Goal: Transaction & Acquisition: Purchase product/service

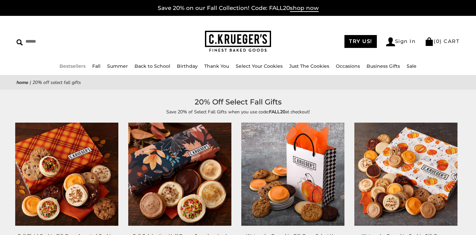
click at [68, 64] on link "Bestsellers" at bounding box center [72, 66] width 26 height 6
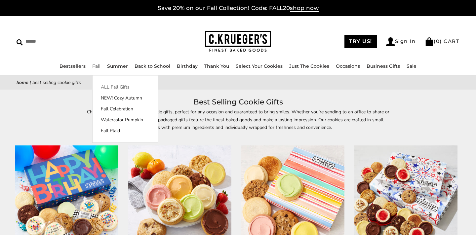
click at [104, 87] on link "ALL Fall Gifts" at bounding box center [125, 87] width 65 height 7
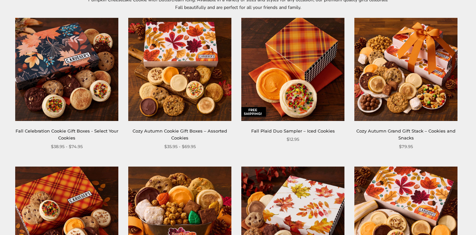
scroll to position [125, 0]
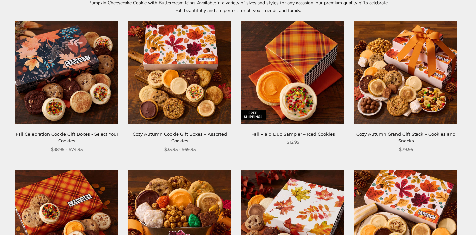
click at [267, 115] on img at bounding box center [292, 72] width 103 height 103
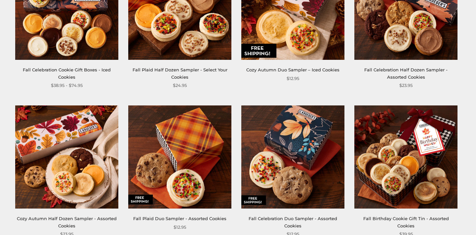
scroll to position [784, 0]
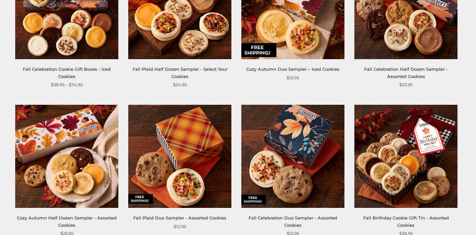
click at [271, 176] on img at bounding box center [292, 156] width 103 height 103
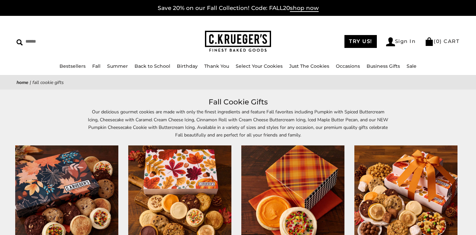
scroll to position [0, 0]
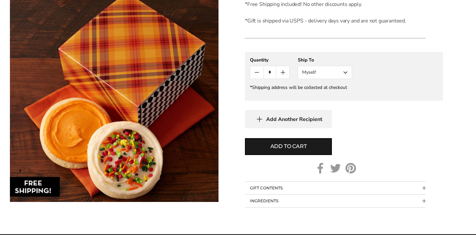
scroll to position [275, 0]
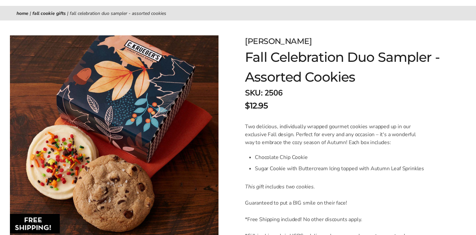
scroll to position [69, 0]
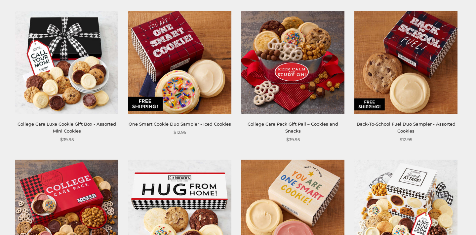
scroll to position [261, 0]
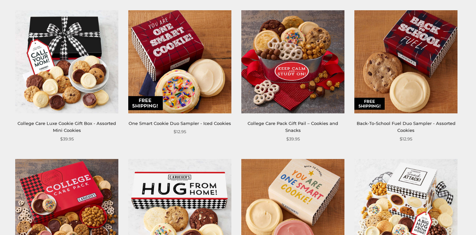
click at [374, 117] on div "Back-To-School Fuel Duo Sampler - Assorted Cookies $12.95" at bounding box center [405, 76] width 103 height 132
click at [378, 103] on img at bounding box center [405, 61] width 103 height 103
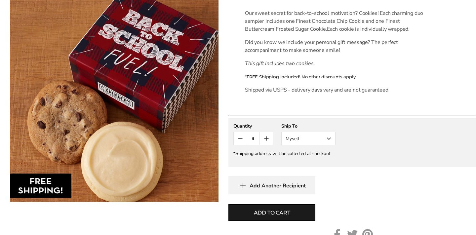
scroll to position [183, 0]
